Goal: Transaction & Acquisition: Purchase product/service

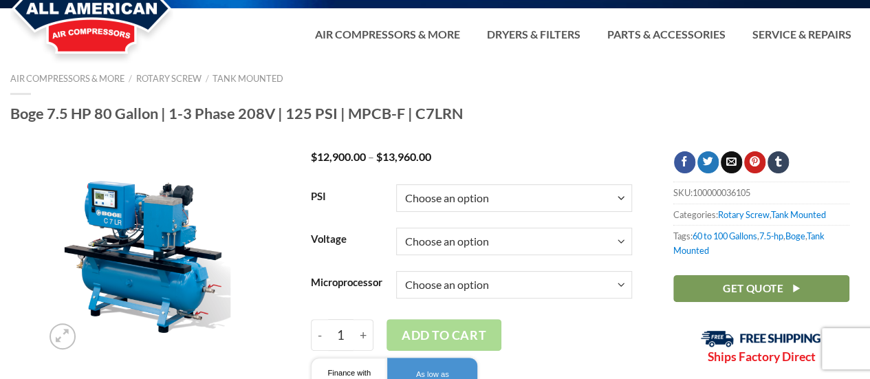
scroll to position [69, 0]
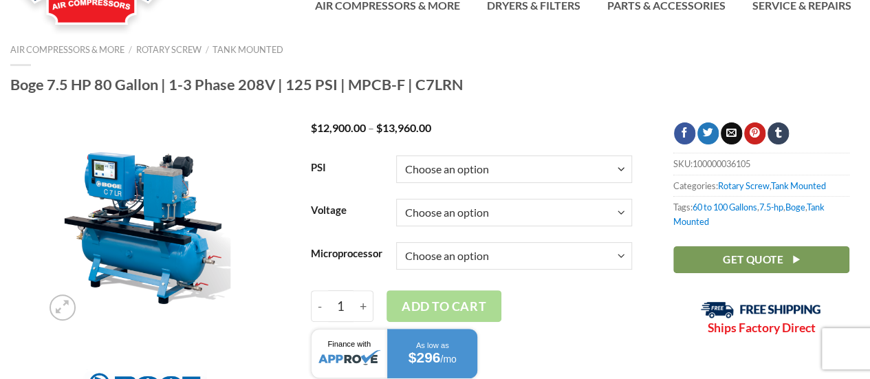
click at [634, 232] on div "PSI Choose an option 125 Voltage Choose an option Microprocessor Choose an opti…" at bounding box center [472, 284] width 342 height 272
click at [616, 226] on select "Choose an option" at bounding box center [514, 213] width 236 height 28
click at [620, 224] on select "Choose an option" at bounding box center [514, 213] width 236 height 28
click at [607, 222] on select "Choose an option" at bounding box center [514, 213] width 236 height 28
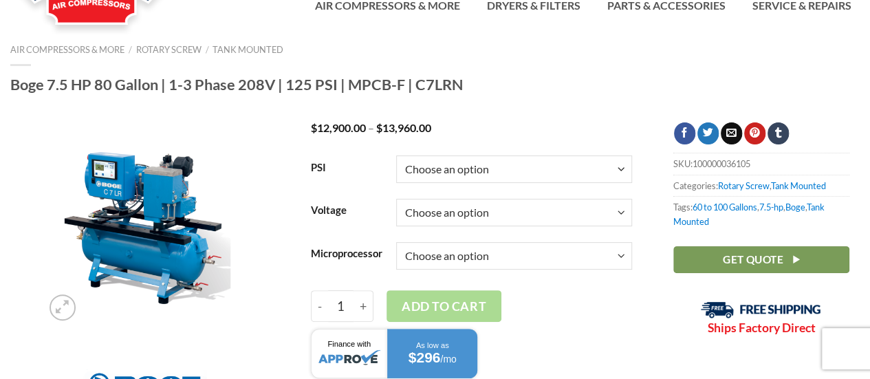
click at [622, 177] on select "Choose an option 125" at bounding box center [514, 169] width 236 height 28
select select "125"
click at [396, 166] on select "Choose an option 125" at bounding box center [514, 169] width 236 height 28
click at [621, 222] on select "Choose an option" at bounding box center [514, 213] width 236 height 28
click at [396, 210] on select "Choose an option" at bounding box center [514, 213] width 236 height 28
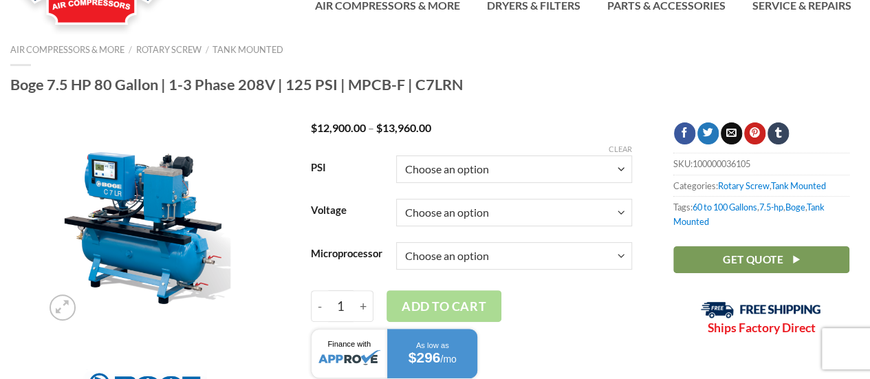
click at [602, 267] on select "Choose an option" at bounding box center [514, 256] width 236 height 28
click at [396, 253] on select "Choose an option" at bounding box center [514, 256] width 236 height 28
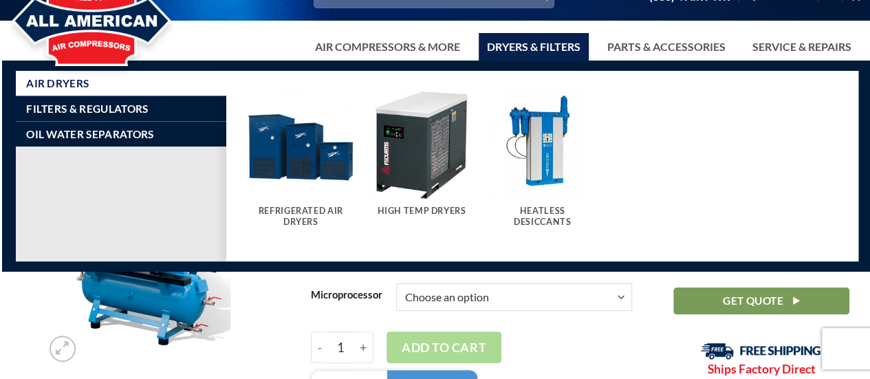
scroll to position [0, 0]
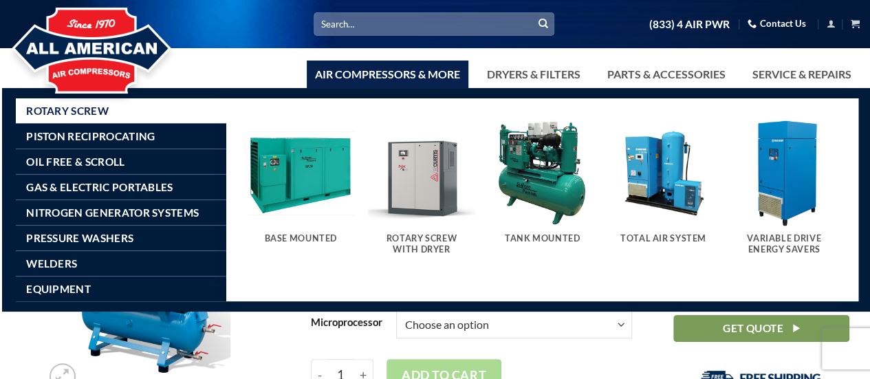
click at [554, 233] on h5 "Tank Mounted" at bounding box center [543, 238] width 94 height 11
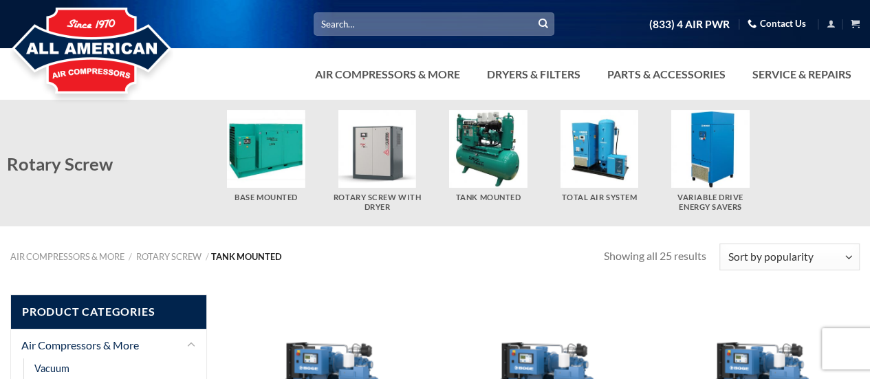
click at [341, 27] on input "Search for:" at bounding box center [434, 23] width 241 height 23
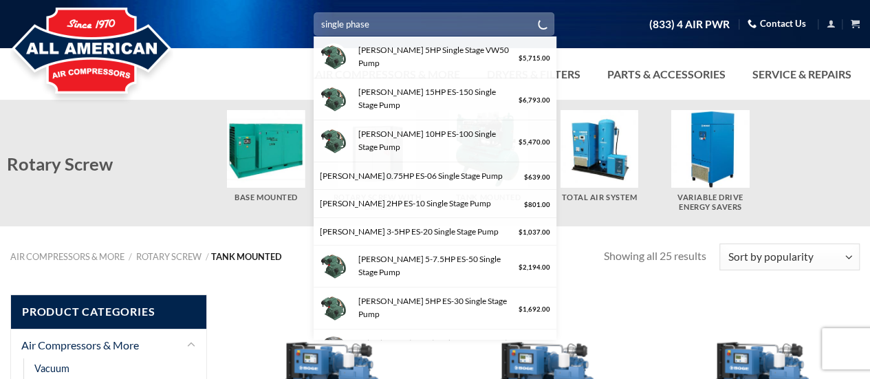
type input "single phase"
click at [533, 14] on button "Submit" at bounding box center [543, 24] width 21 height 21
